Goal: Task Accomplishment & Management: Use online tool/utility

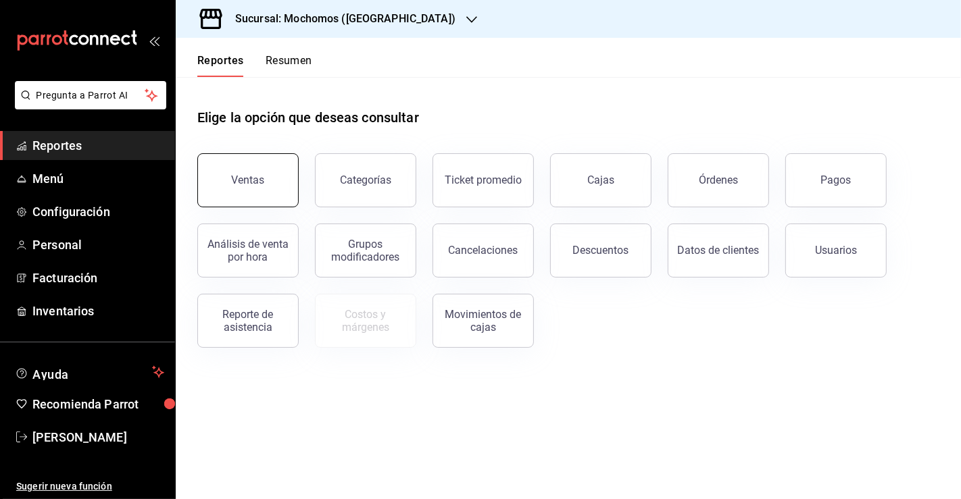
click at [218, 173] on button "Ventas" at bounding box center [247, 180] width 101 height 54
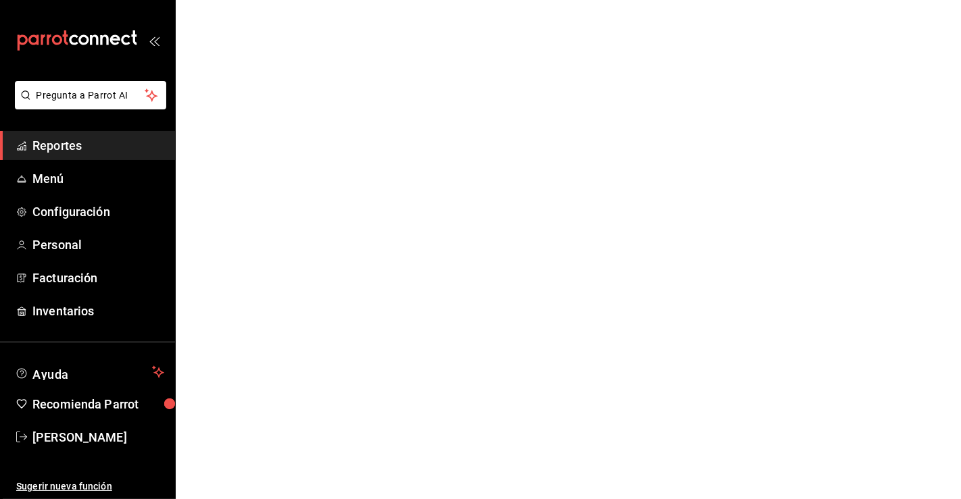
click at [77, 142] on span "Reportes" at bounding box center [98, 145] width 132 height 18
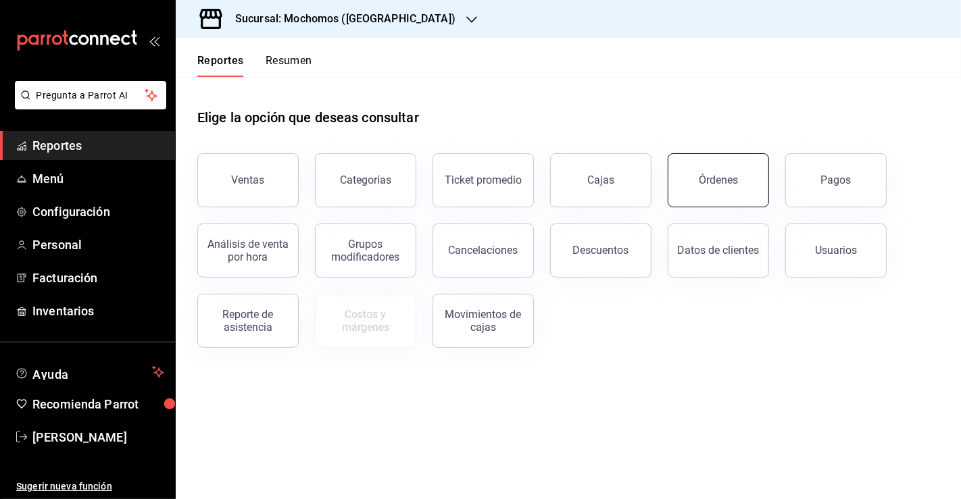
click at [730, 178] on div "Órdenes" at bounding box center [718, 180] width 39 height 13
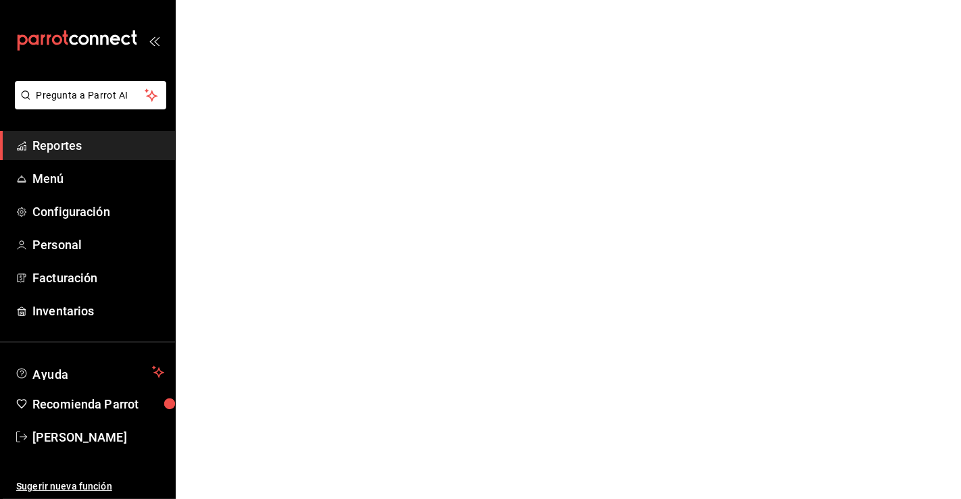
click at [81, 135] on link "Reportes" at bounding box center [87, 145] width 175 height 29
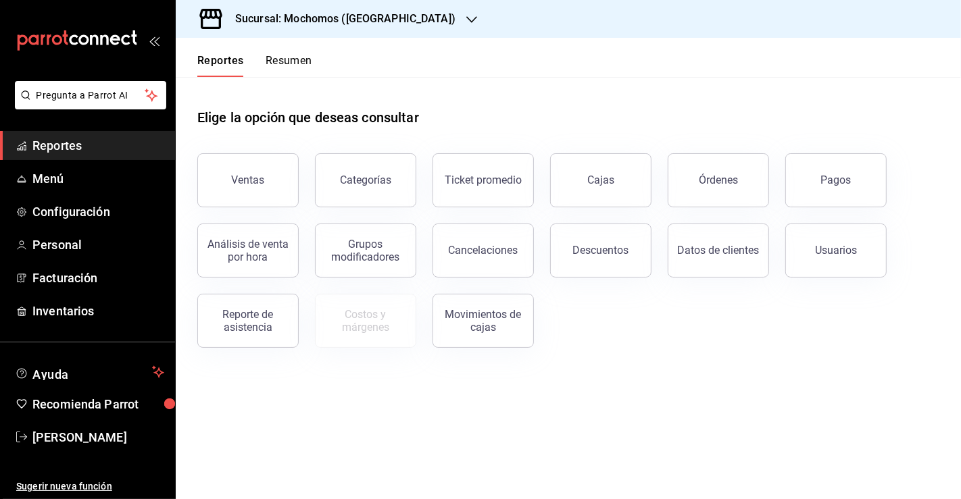
click at [338, 24] on h3 "Sucursal: Mochomos ([GEOGRAPHIC_DATA])" at bounding box center [339, 19] width 231 height 16
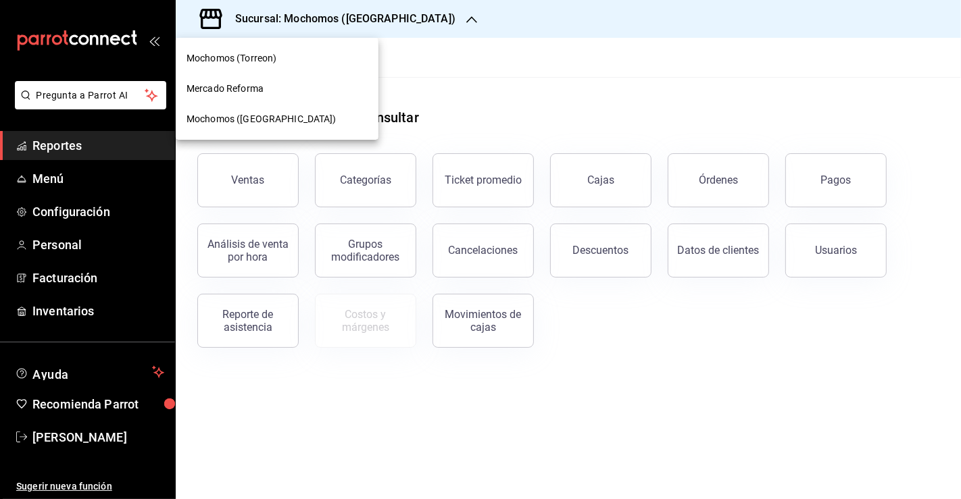
click at [255, 115] on span "Mochomos ([GEOGRAPHIC_DATA])" at bounding box center [261, 119] width 150 height 14
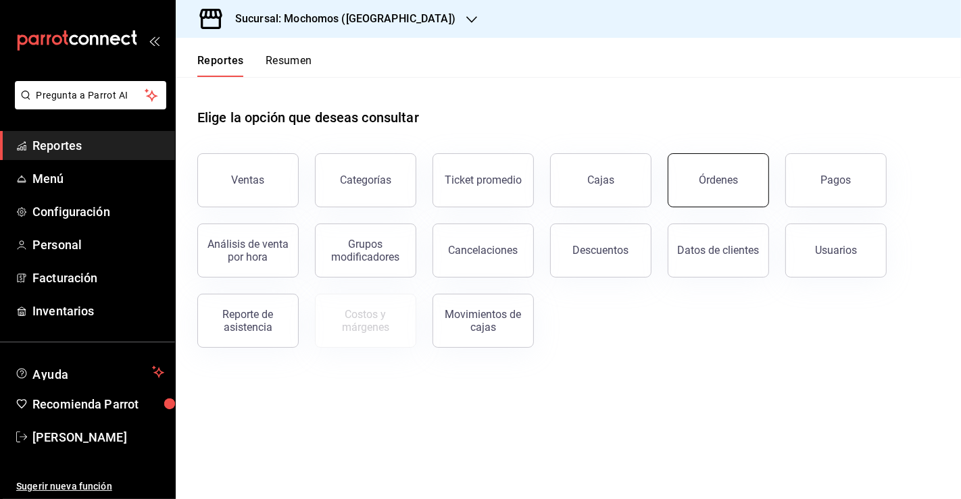
click at [700, 200] on button "Órdenes" at bounding box center [717, 180] width 101 height 54
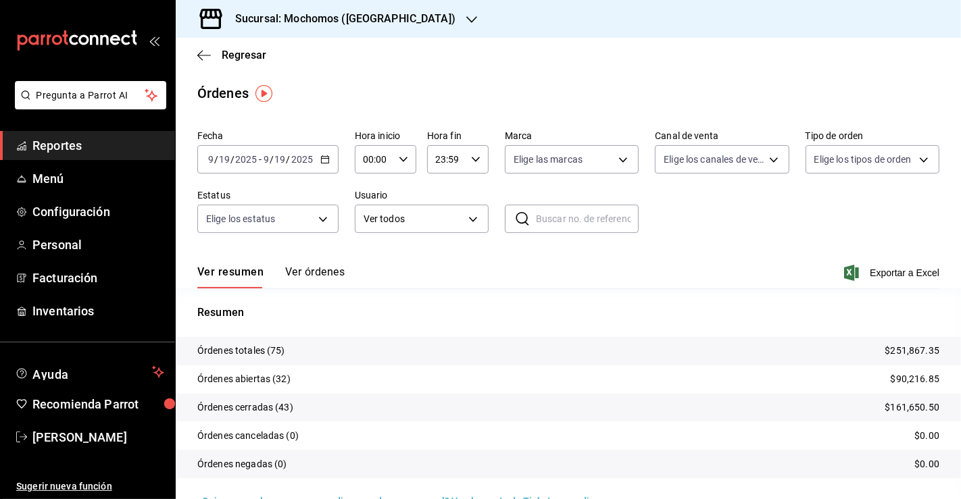
click at [320, 170] on div "[DATE] [DATE] - [DATE] [DATE]" at bounding box center [267, 159] width 141 height 28
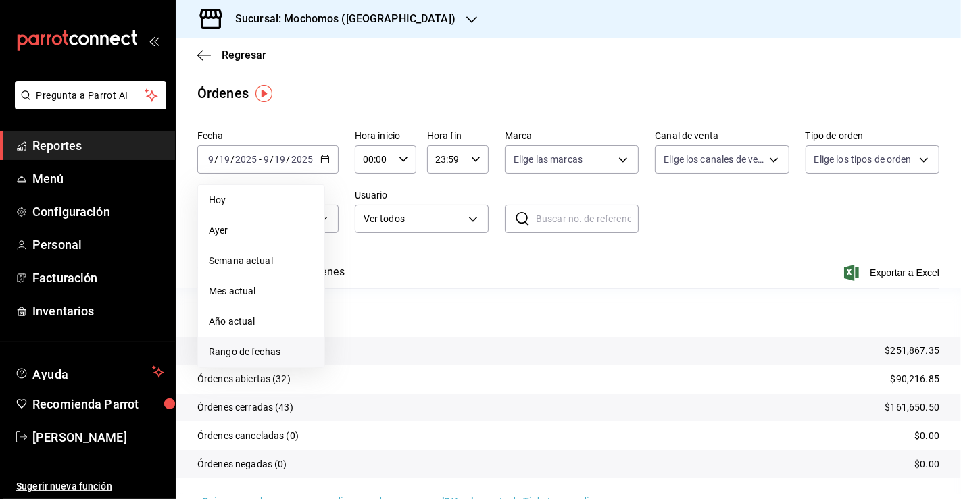
click at [251, 347] on span "Rango de fechas" at bounding box center [261, 352] width 105 height 14
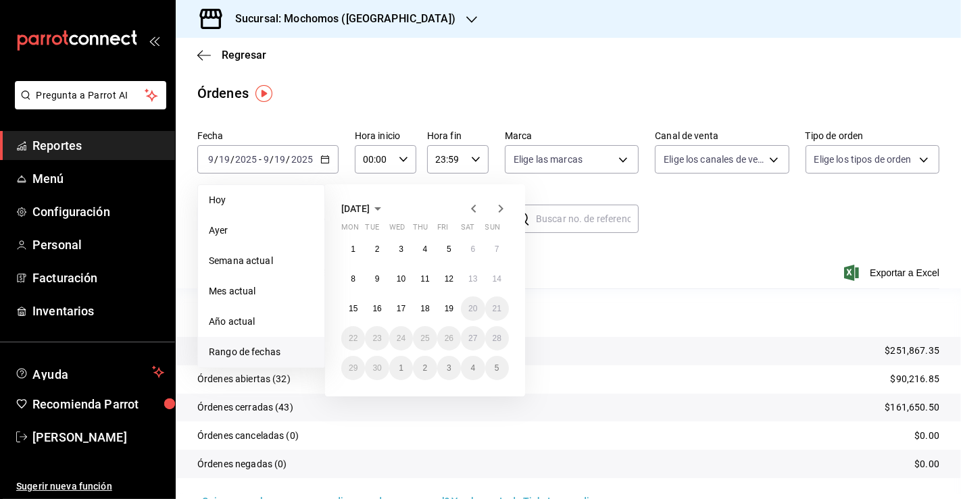
click at [466, 215] on icon "button" at bounding box center [473, 209] width 16 height 16
click at [393, 373] on button "27" at bounding box center [401, 368] width 24 height 24
click at [435, 375] on div "28 29 30 31 1 2 3 4 5 6 7 8 9 10 11 12 13 14 15 16 17 18 19 20 21 22 23 24 25 2…" at bounding box center [425, 308] width 168 height 143
click at [430, 371] on button "28" at bounding box center [425, 368] width 24 height 24
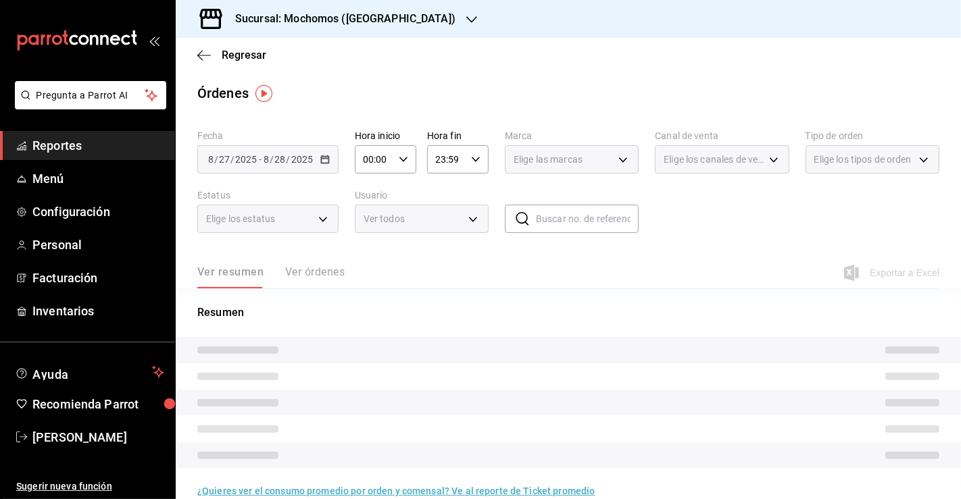
click at [399, 161] on \(Stroke\) "button" at bounding box center [403, 159] width 8 height 5
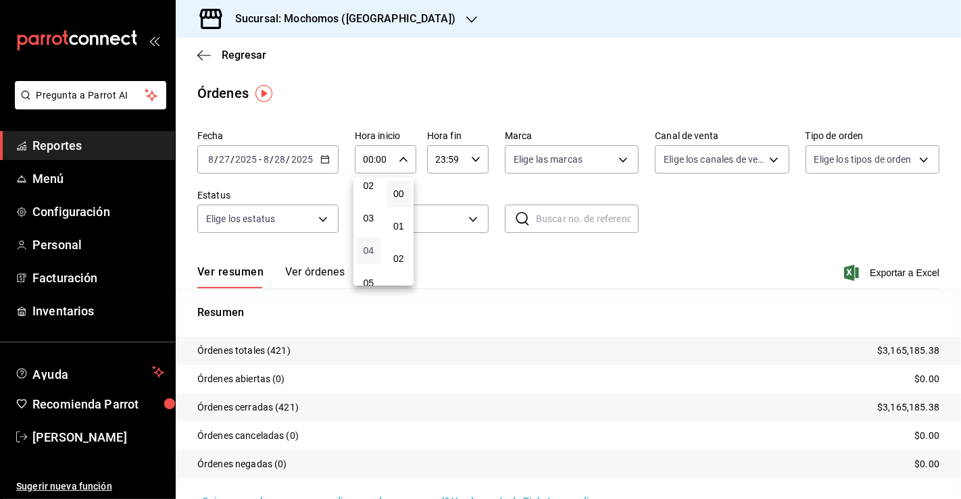
click at [368, 247] on span "04" at bounding box center [368, 250] width 9 height 11
type input "04:00"
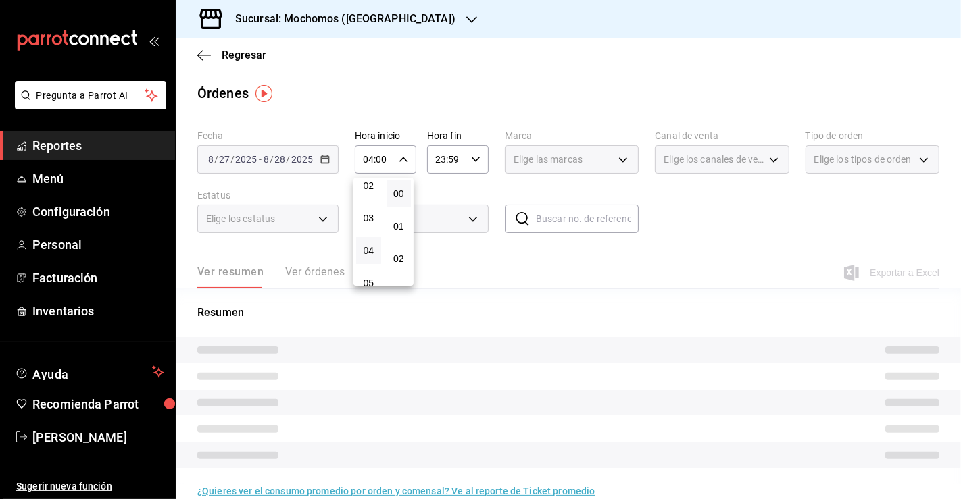
click at [469, 162] on div at bounding box center [480, 249] width 961 height 499
click at [471, 162] on icon "button" at bounding box center [475, 159] width 9 height 9
click at [464, 159] on div "23:59 Hora fin" at bounding box center [457, 159] width 61 height 28
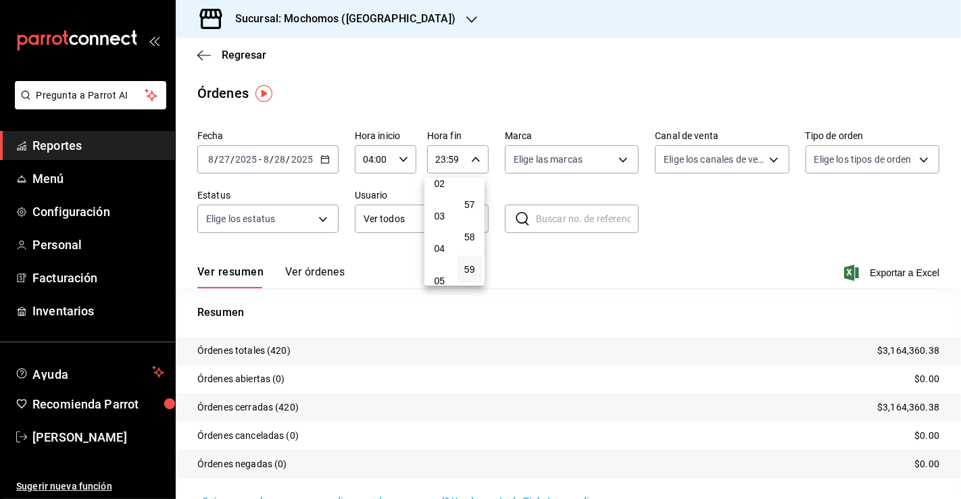
scroll to position [74, 0]
click at [436, 228] on button "03" at bounding box center [439, 217] width 25 height 27
type input "03:59"
click at [768, 233] on div at bounding box center [480, 249] width 961 height 499
click at [855, 271] on span "Exportar a Excel" at bounding box center [893, 273] width 93 height 16
